Goal: Task Accomplishment & Management: Use online tool/utility

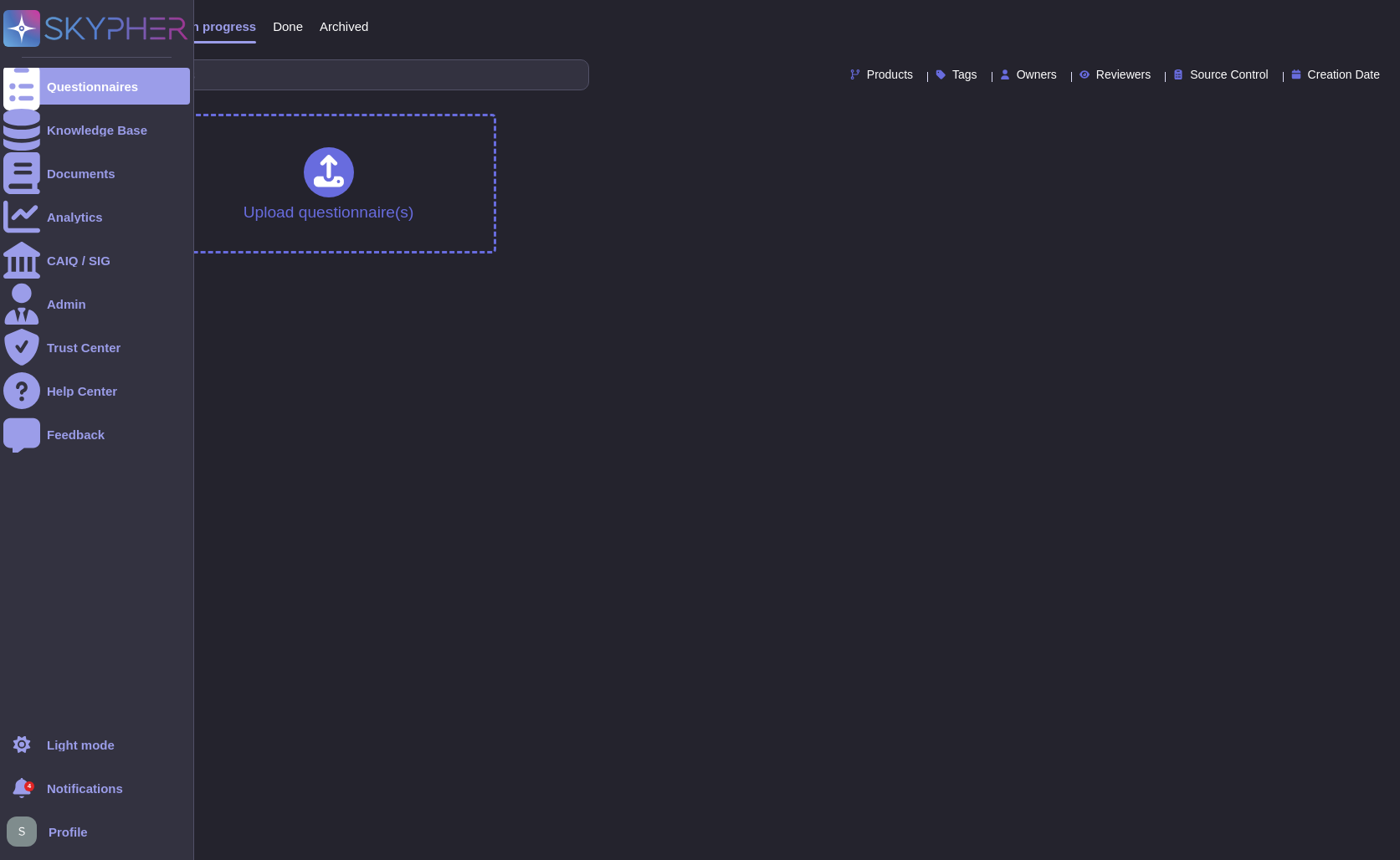
click at [32, 149] on ul "Questionnaires Knowledge Base Documents Analytics CAIQ / SIG Admin Trust Center…" at bounding box center [96, 392] width 187 height 649
click at [34, 143] on div at bounding box center [21, 129] width 37 height 37
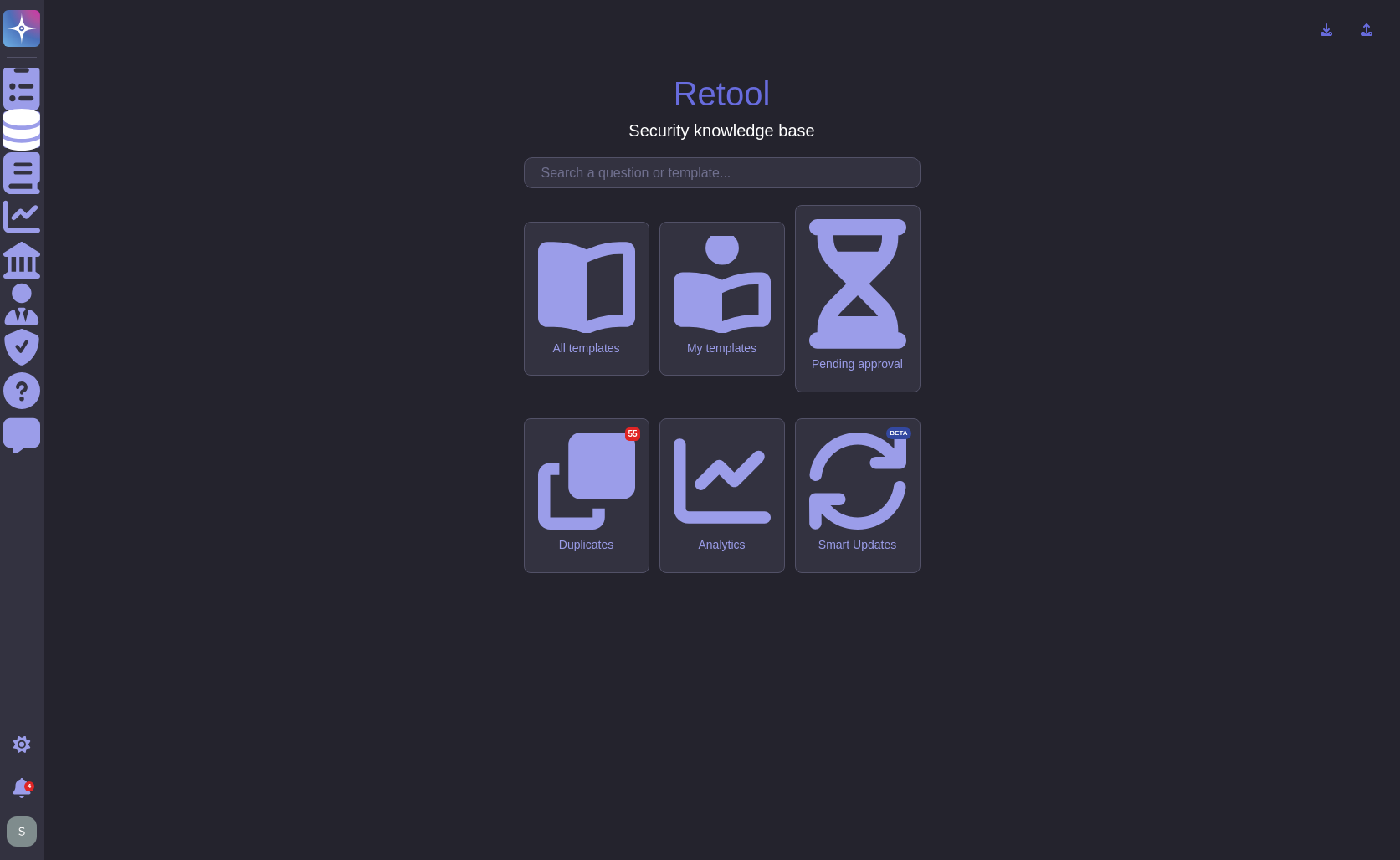
click at [697, 188] on input "text" at bounding box center [726, 173] width 387 height 29
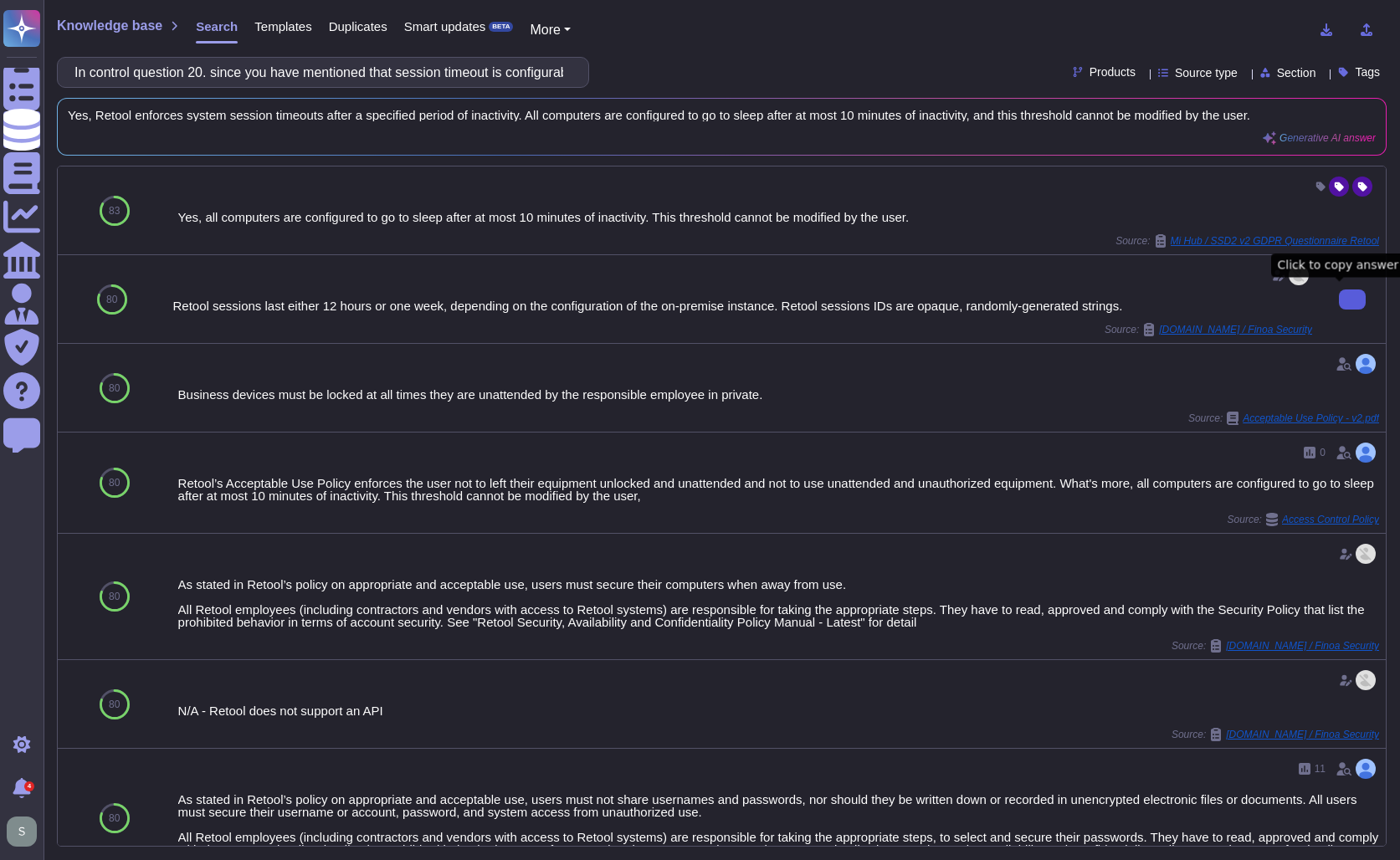
click at [1339, 306] on button at bounding box center [1351, 300] width 26 height 20
click at [255, 62] on input "In control question 20. since you have mentioned that session timeout is config…" at bounding box center [318, 73] width 505 height 29
